Goal: Entertainment & Leisure: Consume media (video, audio)

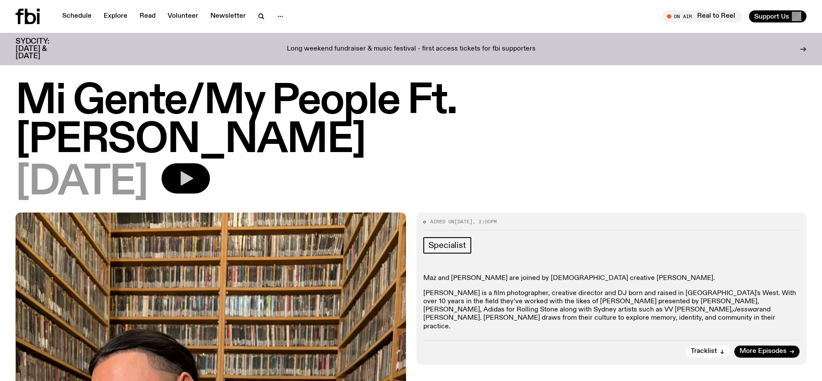
click at [204, 163] on button "button" at bounding box center [186, 178] width 48 height 30
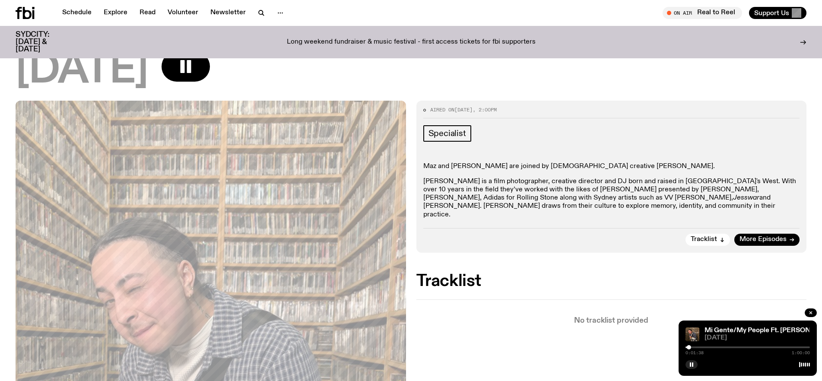
scroll to position [81, 0]
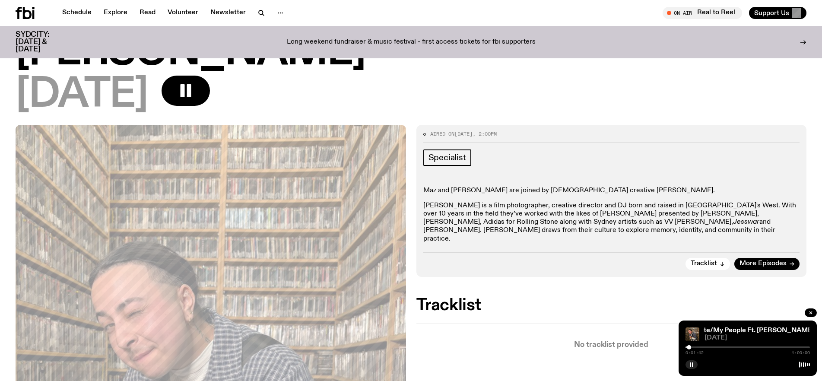
click at [695, 347] on div at bounding box center [748, 348] width 124 height 2
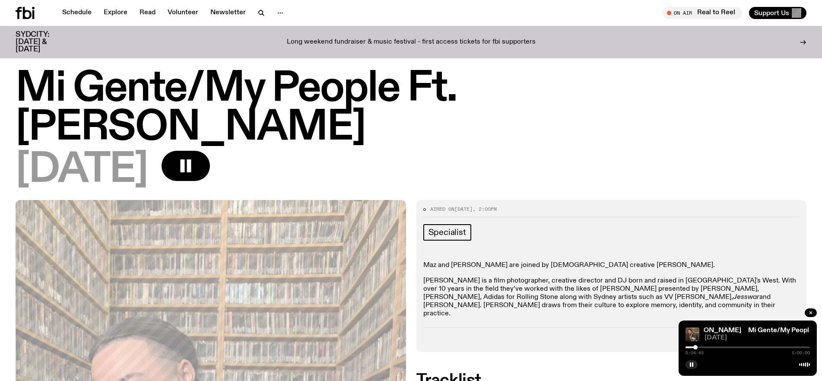
scroll to position [8, 0]
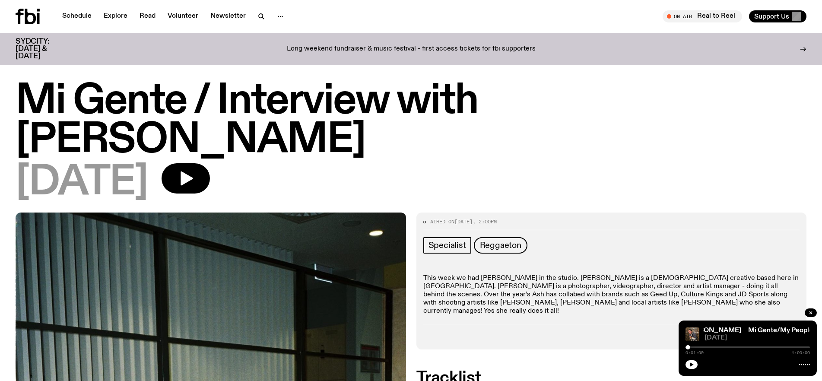
click at [694, 348] on div at bounding box center [748, 348] width 124 height 2
click at [693, 365] on icon "button" at bounding box center [692, 365] width 4 height 4
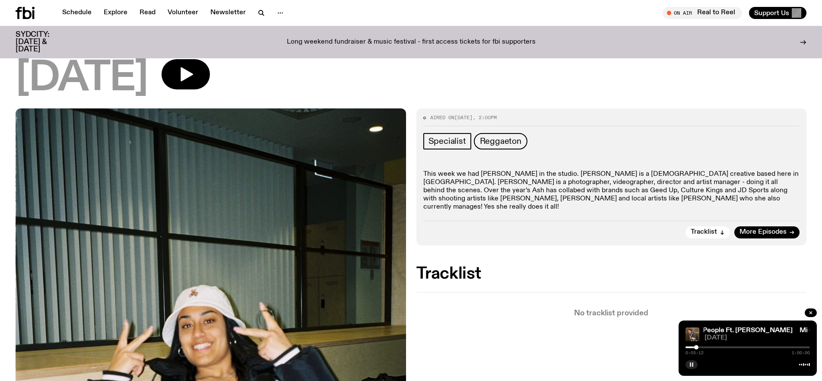
scroll to position [105, 0]
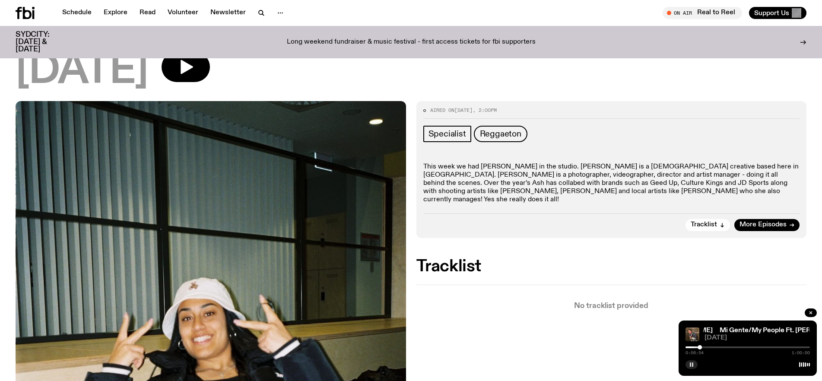
click at [706, 347] on div at bounding box center [748, 348] width 124 height 2
click at [712, 347] on div at bounding box center [748, 348] width 124 height 2
click at [716, 348] on div at bounding box center [748, 348] width 124 height 2
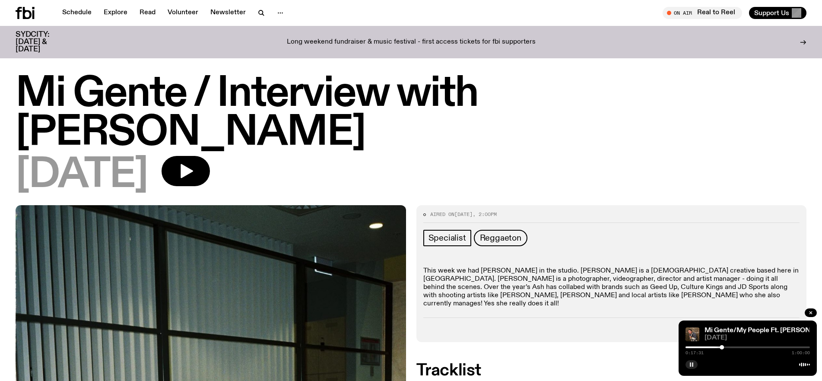
scroll to position [0, 0]
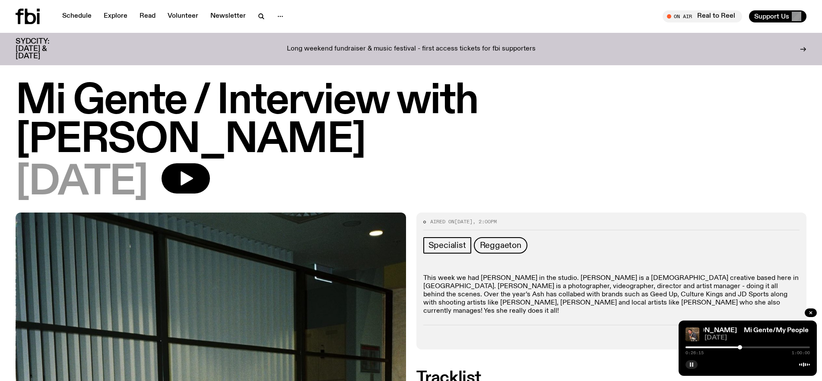
click at [740, 347] on div at bounding box center [740, 347] width 4 height 4
click at [743, 347] on div at bounding box center [742, 347] width 4 height 4
click at [745, 347] on div at bounding box center [744, 347] width 4 height 4
click at [748, 348] on div at bounding box center [747, 347] width 4 height 4
click at [751, 347] on div at bounding box center [749, 347] width 4 height 4
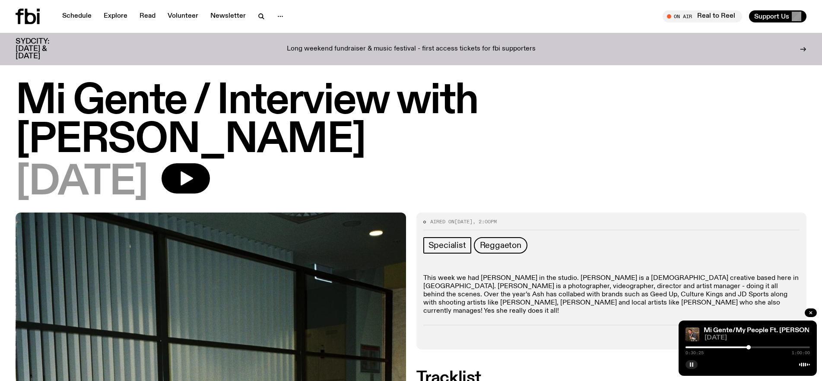
click at [749, 347] on div at bounding box center [749, 347] width 4 height 4
click at [763, 348] on div "0:35:33 1:00:00" at bounding box center [748, 350] width 124 height 10
click at [764, 348] on div at bounding box center [748, 348] width 124 height 2
click at [768, 347] on div at bounding box center [748, 348] width 124 height 2
click at [772, 347] on div at bounding box center [748, 348] width 124 height 2
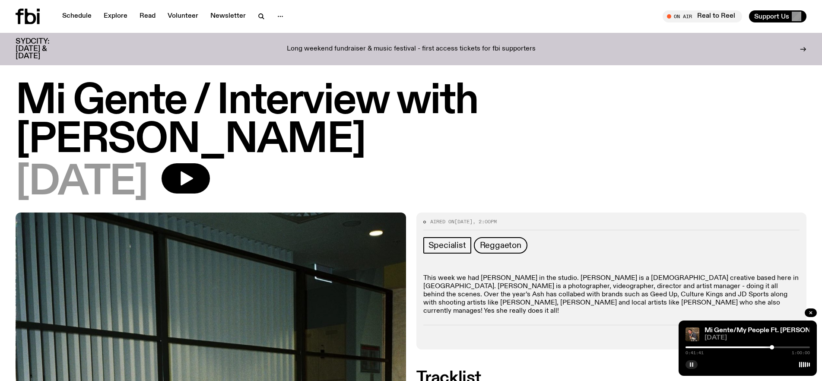
click at [776, 347] on div at bounding box center [748, 348] width 124 height 2
click at [811, 312] on icon "button" at bounding box center [811, 313] width 3 height 3
